Goal: Task Accomplishment & Management: Manage account settings

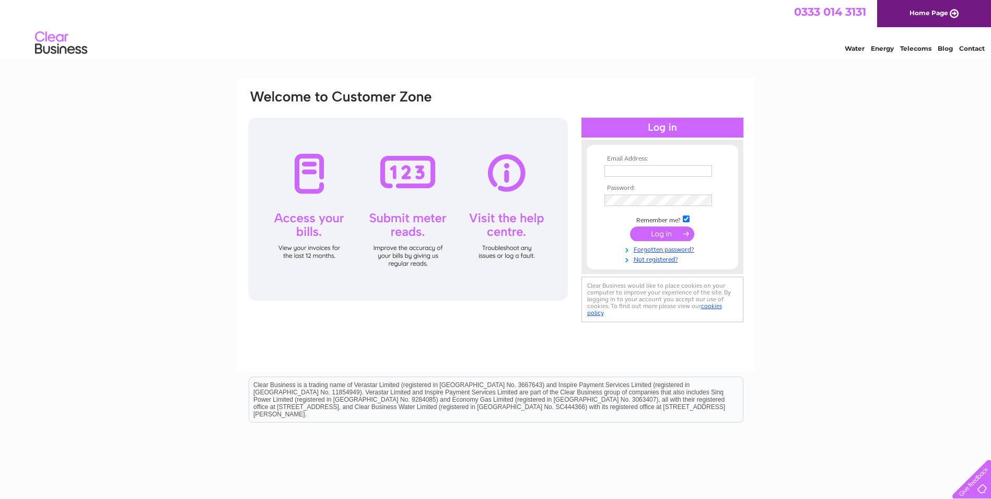
type input "sales@kingdomcarpets.co.uk"
click at [676, 234] on input "submit" at bounding box center [662, 233] width 64 height 15
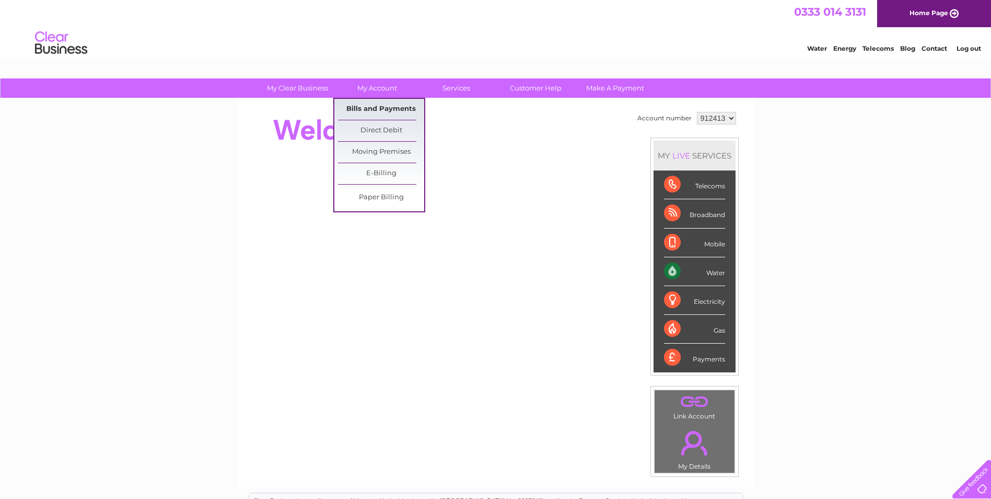
click at [370, 108] on link "Bills and Payments" at bounding box center [381, 109] width 86 height 21
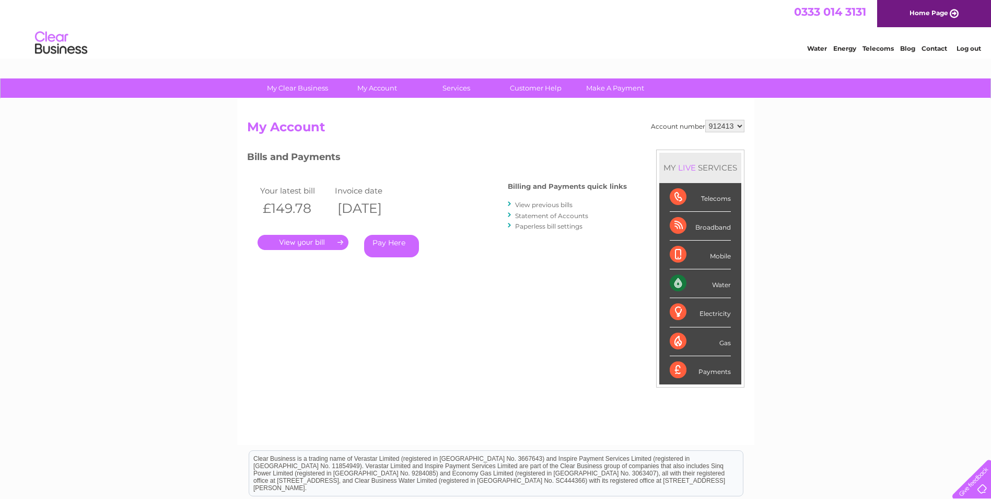
click at [321, 239] on link "." at bounding box center [303, 242] width 91 height 15
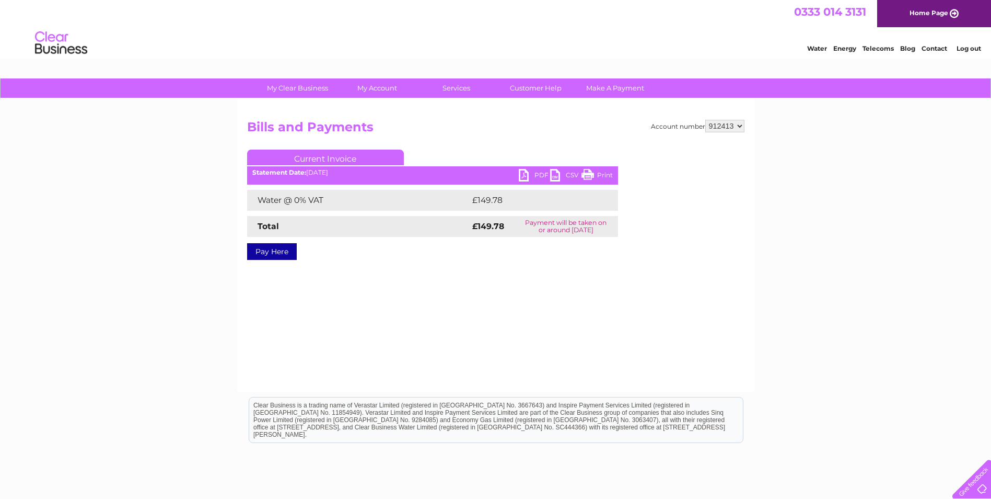
click at [524, 173] on link "PDF" at bounding box center [534, 176] width 31 height 15
